Goal: Find contact information: Find contact information

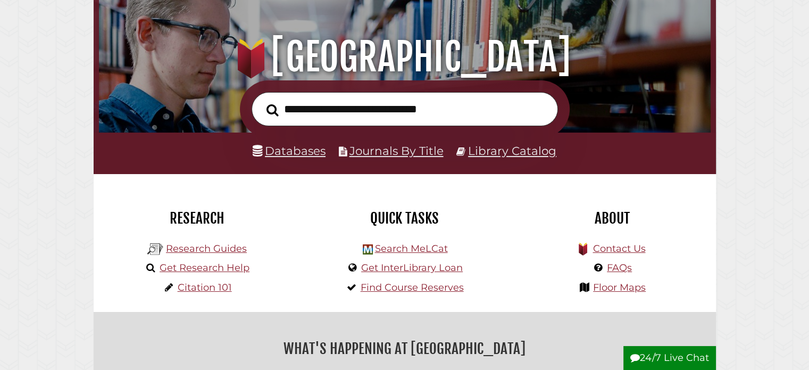
scroll to position [106, 0]
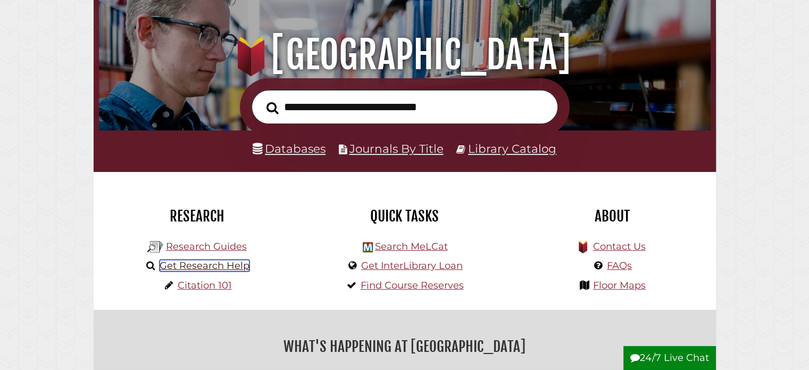
click at [202, 267] on link "Get Research Help" at bounding box center [205, 266] width 90 height 12
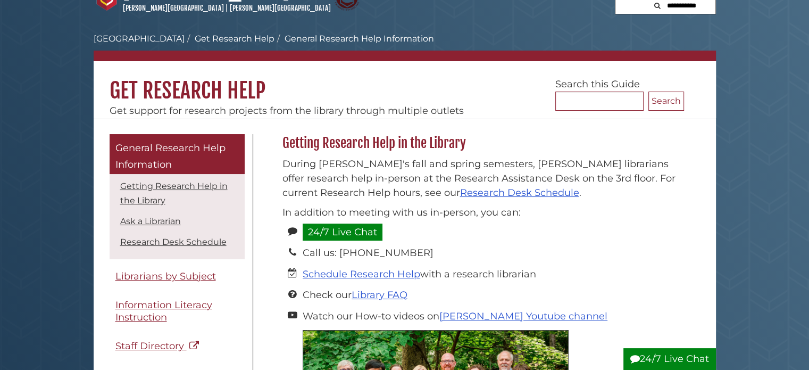
scroll to position [53, 0]
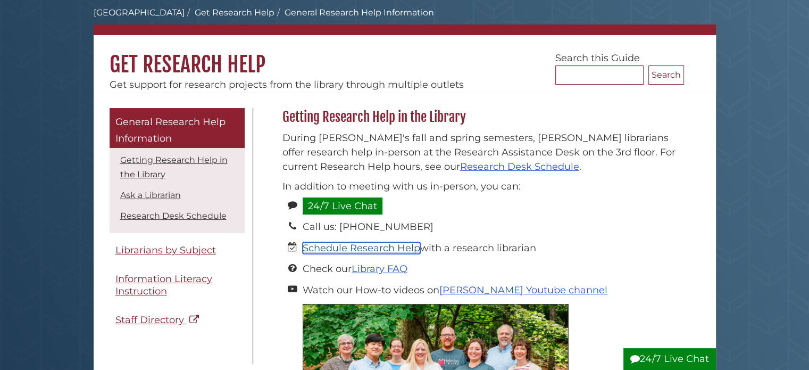
click at [385, 248] on link "Schedule Research Help" at bounding box center [362, 248] width 118 height 12
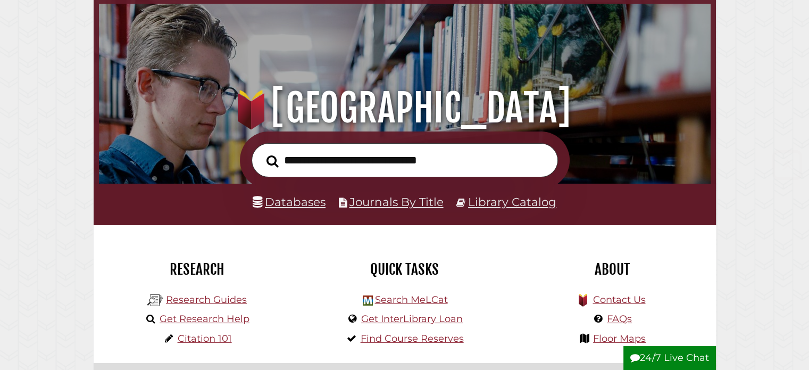
scroll to position [160, 0]
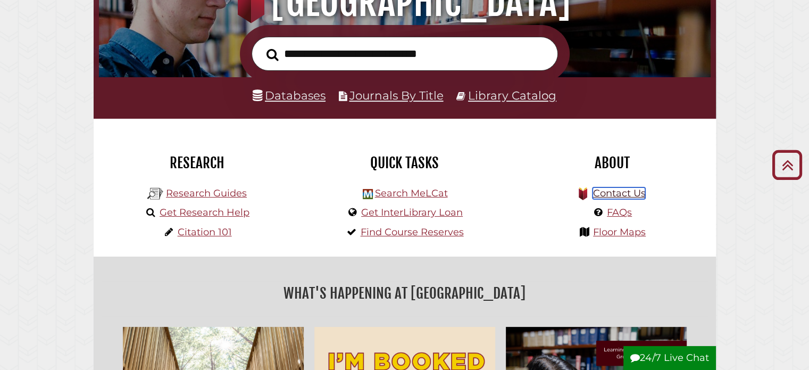
click at [618, 195] on link "Contact Us" at bounding box center [619, 193] width 53 height 12
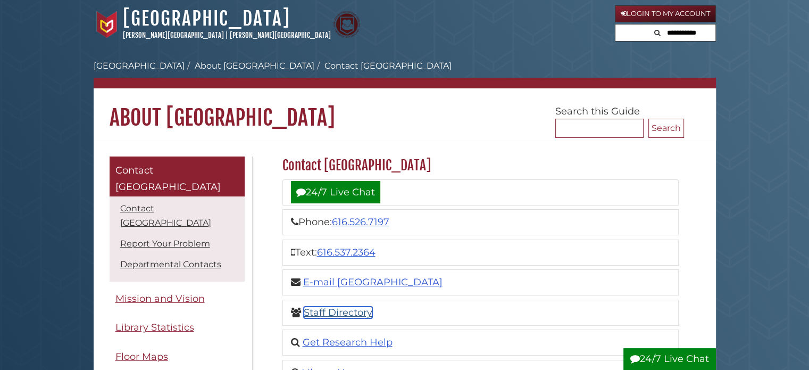
click at [336, 313] on link "Staff Directory" at bounding box center [338, 312] width 69 height 12
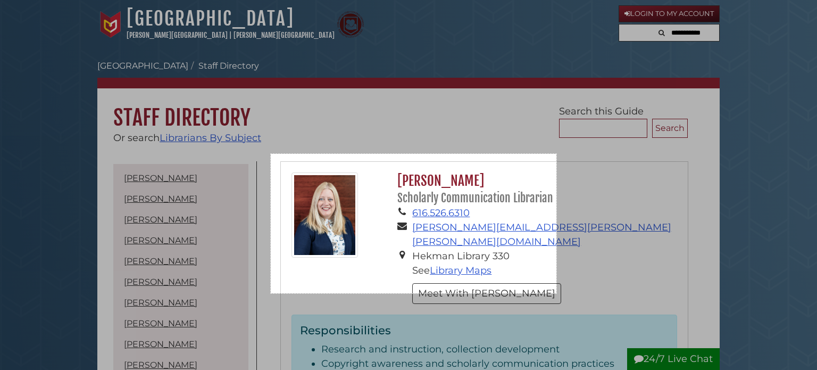
drag, startPoint x: 271, startPoint y: 154, endPoint x: 556, endPoint y: 293, distance: 317.9
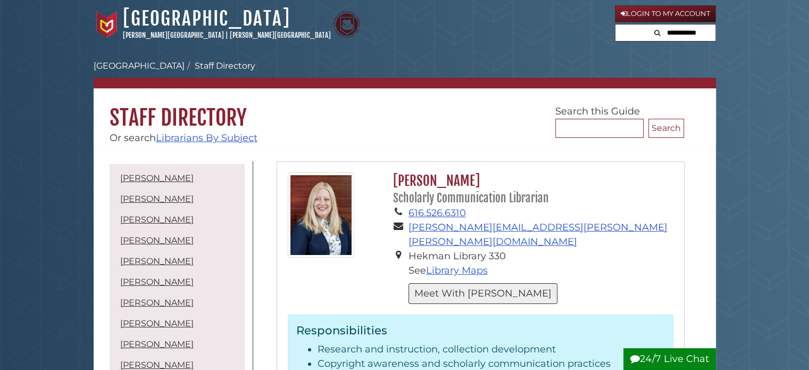
click at [449, 283] on button "Meet With [PERSON_NAME]" at bounding box center [483, 293] width 149 height 21
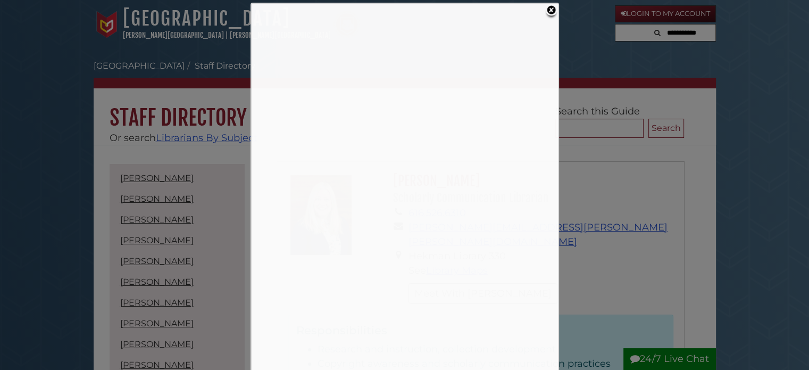
scroll to position [3, 0]
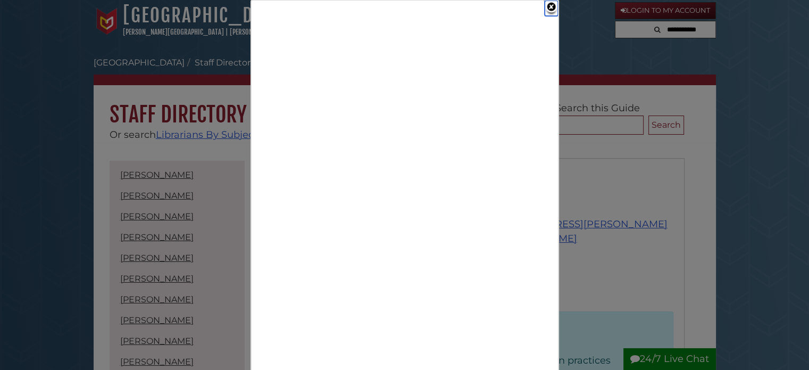
click at [553, 6] on link "Close" at bounding box center [551, 8] width 13 height 15
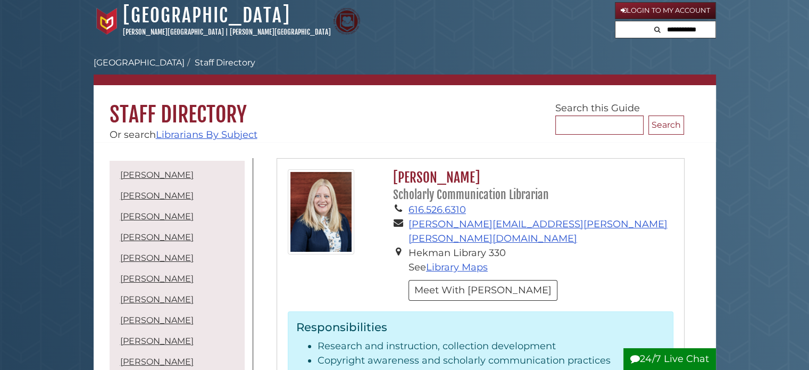
click at [398, 114] on h1 "Staff Directory" at bounding box center [405, 106] width 622 height 43
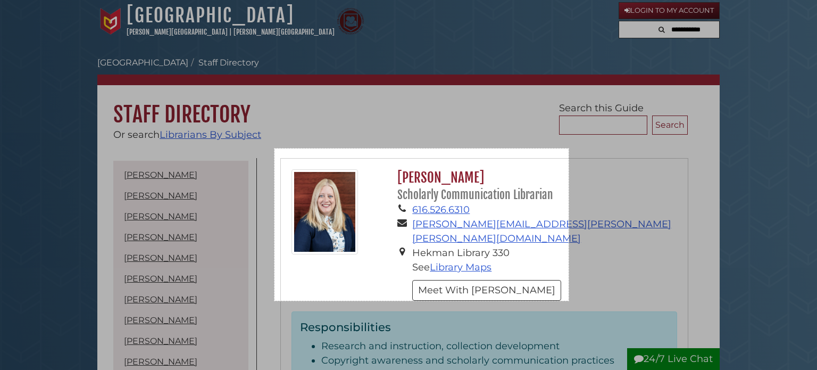
drag, startPoint x: 275, startPoint y: 148, endPoint x: 569, endPoint y: 300, distance: 331.0
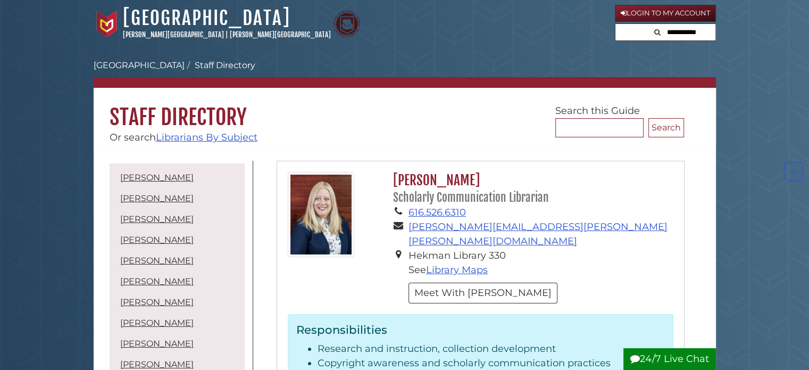
scroll to position [0, 0]
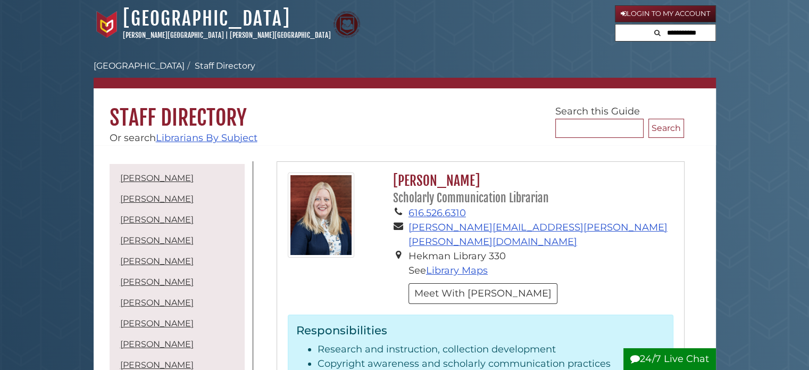
click at [669, 31] on input "text" at bounding box center [683, 32] width 64 height 17
type input "**********"
click at [616, 24] on button "Search" at bounding box center [622, 31] width 13 height 14
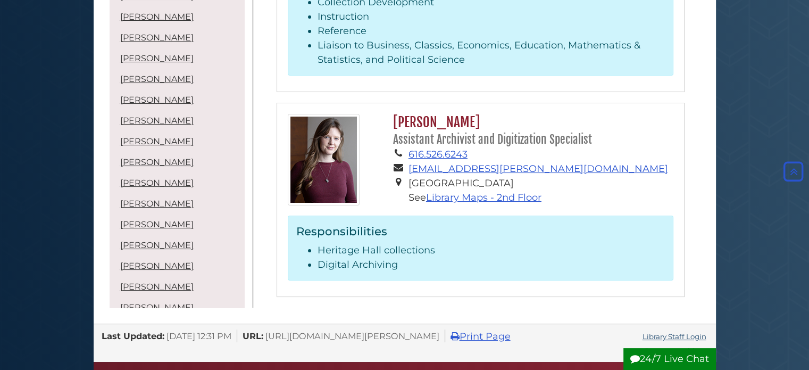
scroll to position [4167, 0]
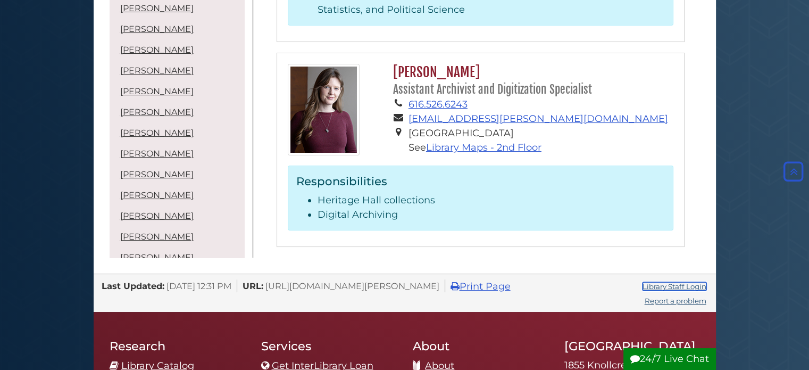
click at [673, 282] on link "Library Staff Login" at bounding box center [675, 286] width 64 height 9
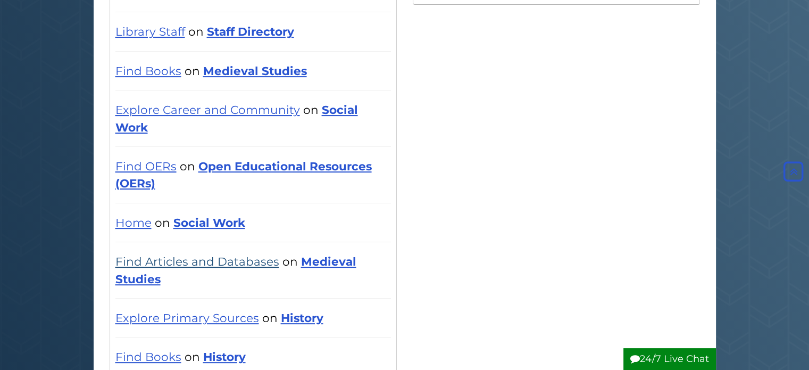
scroll to position [319, 0]
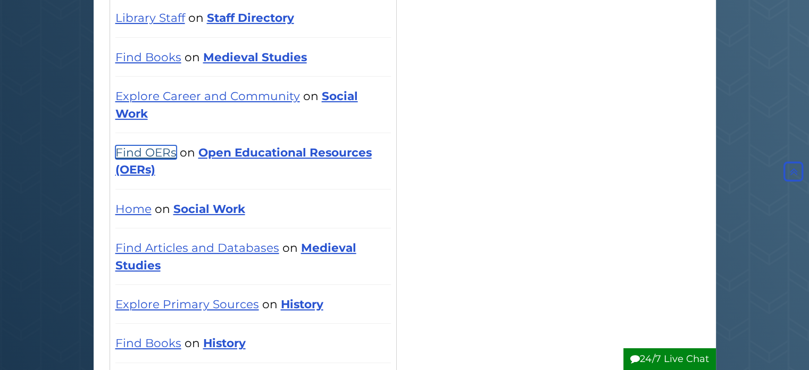
click at [156, 145] on link "Find OERs" at bounding box center [145, 152] width 61 height 14
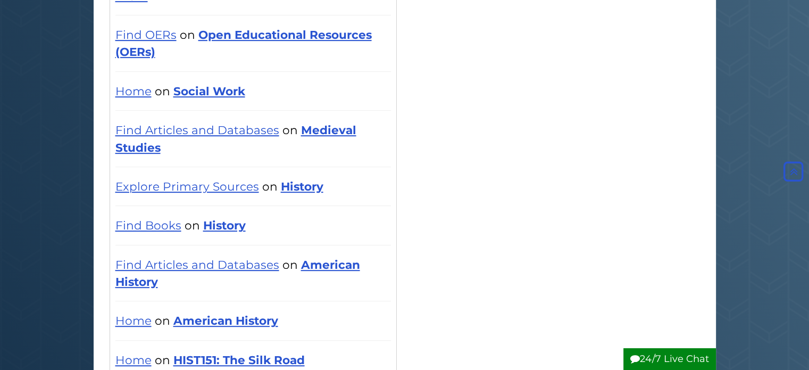
scroll to position [479, 0]
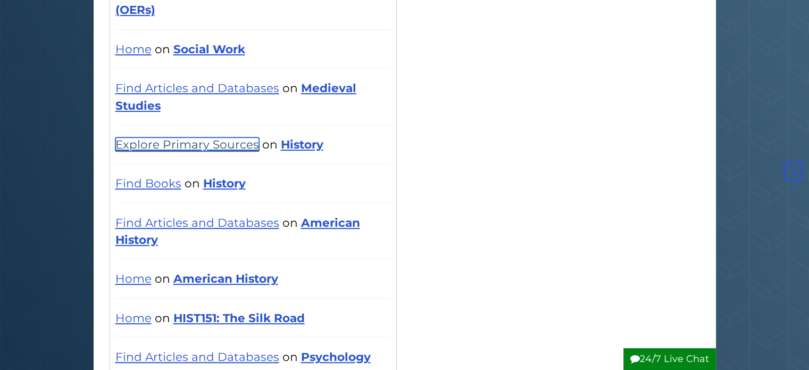
click at [211, 137] on link "Explore Primary Sources" at bounding box center [187, 144] width 144 height 14
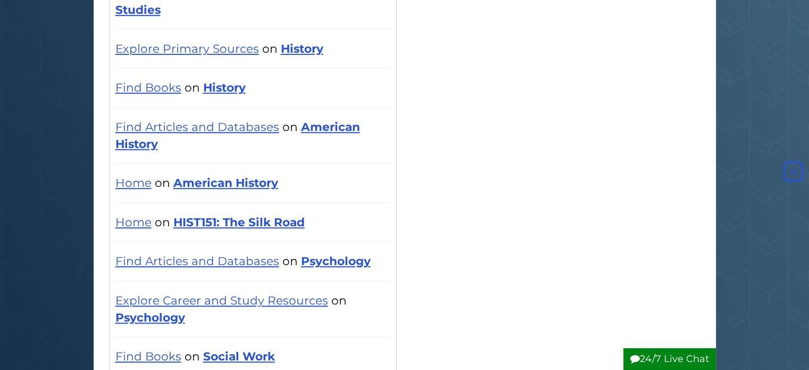
scroll to position [692, 0]
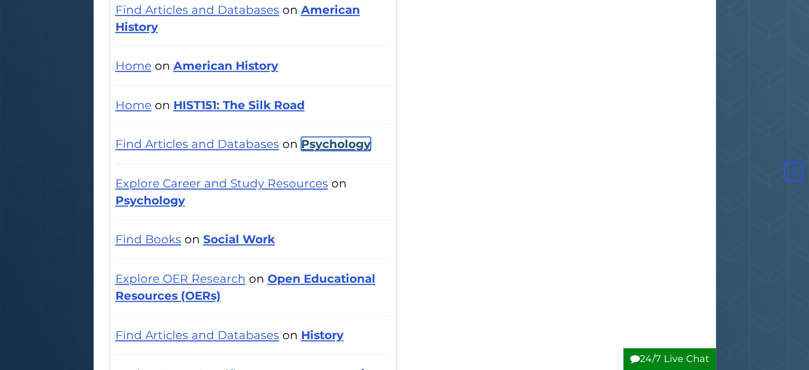
click at [332, 137] on link "Psychology" at bounding box center [336, 144] width 70 height 14
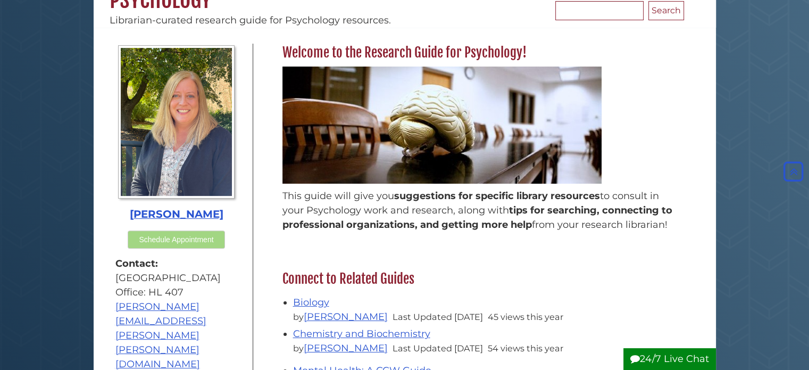
scroll to position [106, 0]
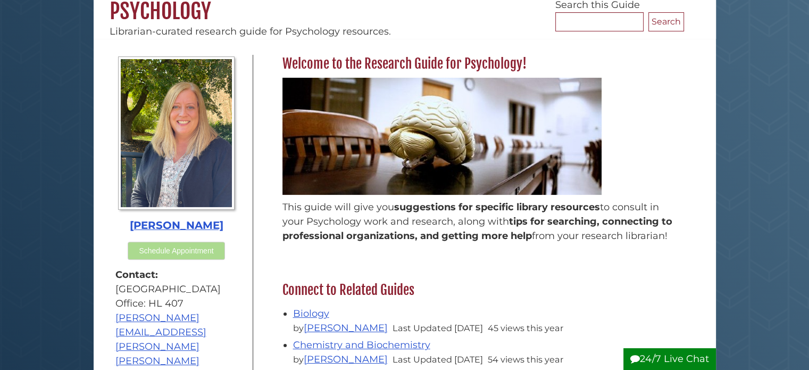
click at [177, 254] on button "Schedule Appointment" at bounding box center [176, 251] width 97 height 18
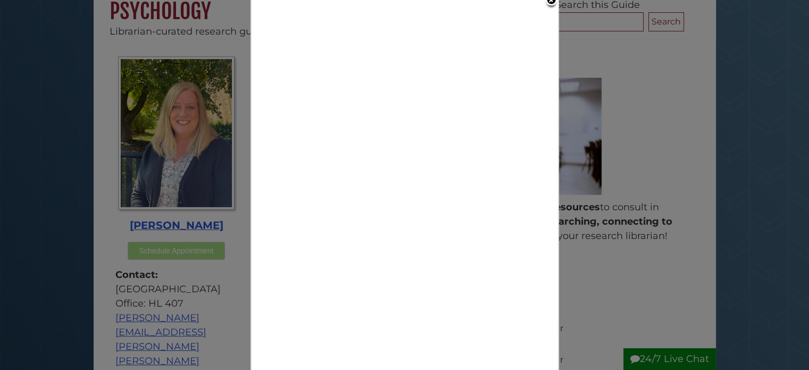
scroll to position [53, 0]
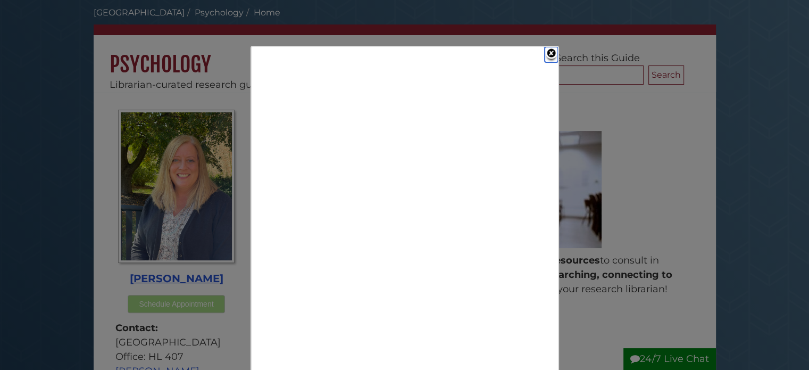
click at [553, 52] on link "Close" at bounding box center [551, 54] width 13 height 15
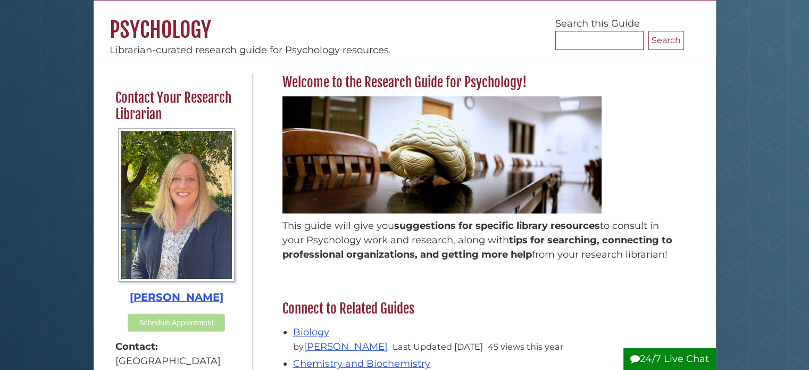
scroll to position [106, 0]
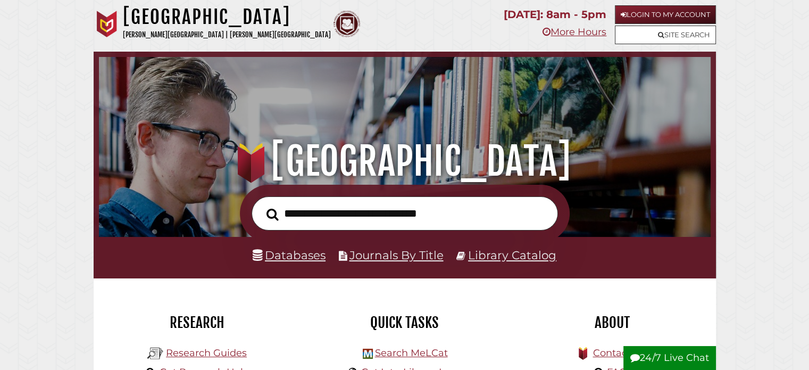
scroll to position [202, 606]
click at [357, 215] on input "text" at bounding box center [405, 213] width 306 height 35
type input "*******"
click at [261, 205] on button "Search" at bounding box center [272, 214] width 23 height 19
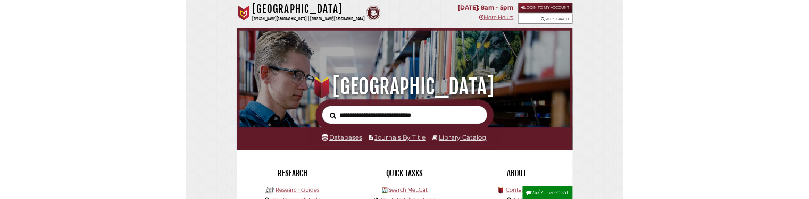
scroll to position [202, 606]
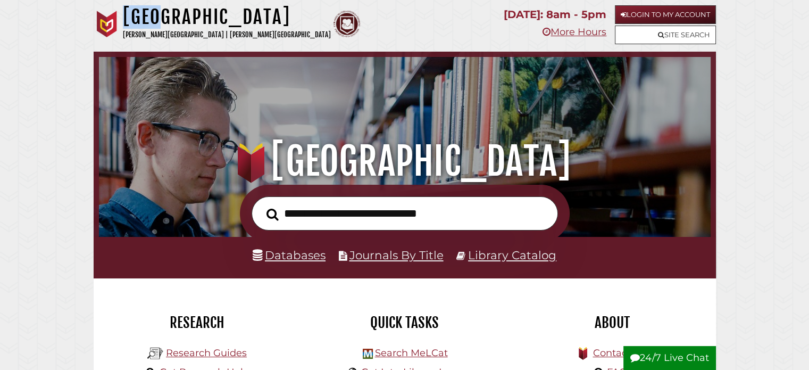
drag, startPoint x: 123, startPoint y: 16, endPoint x: 168, endPoint y: 15, distance: 44.2
click at [168, 15] on h1 "[GEOGRAPHIC_DATA]" at bounding box center [227, 16] width 208 height 23
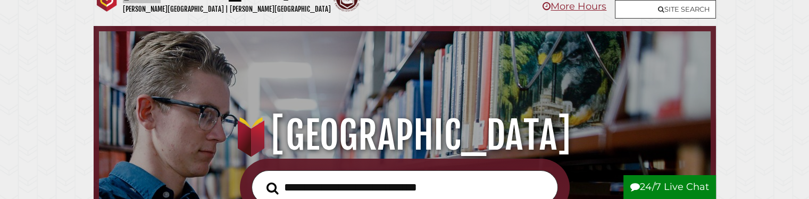
scroll to position [0, 0]
